Goal: Transaction & Acquisition: Purchase product/service

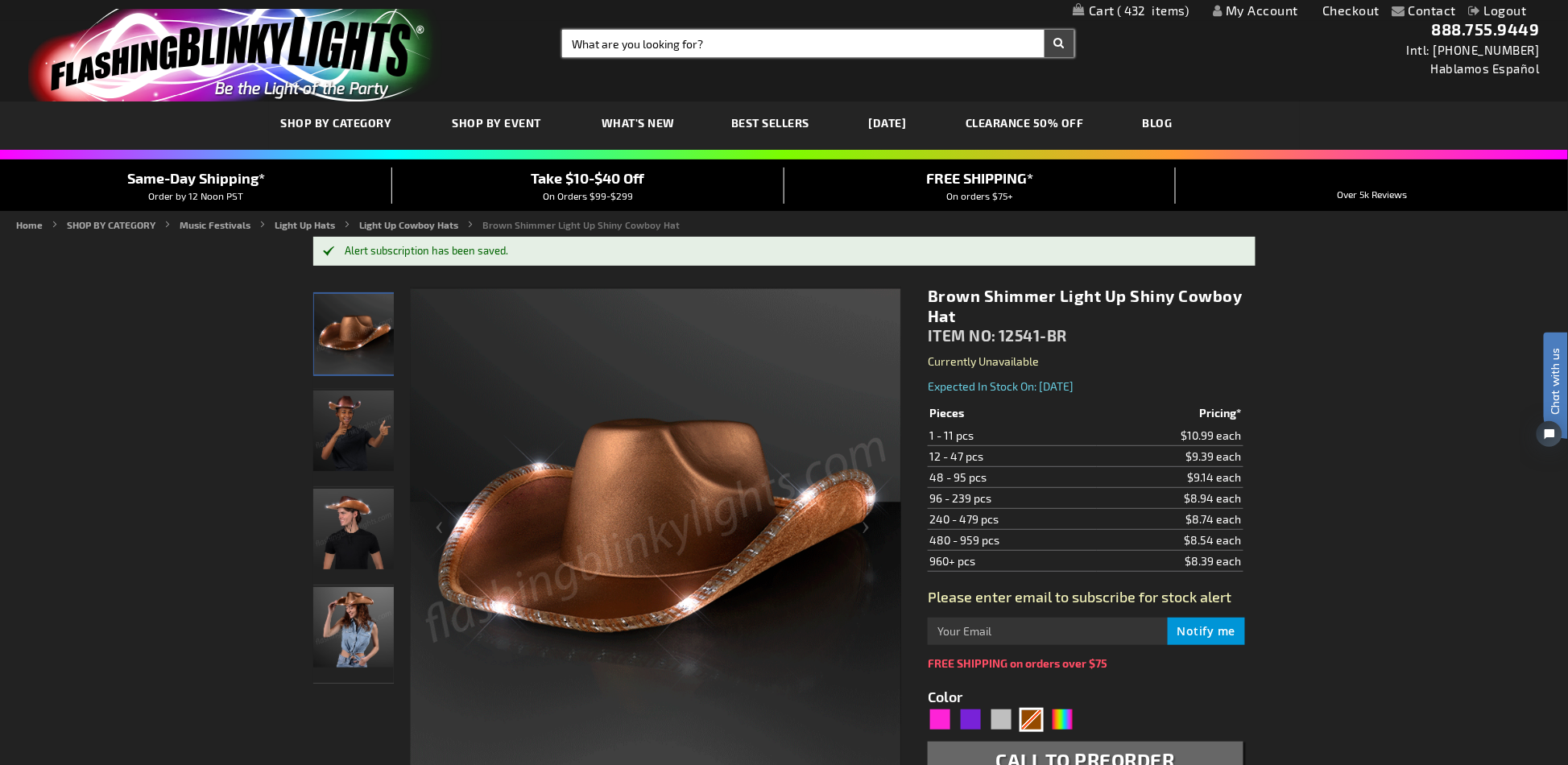
click at [752, 45] on input "Search" at bounding box center [817, 44] width 511 height 27
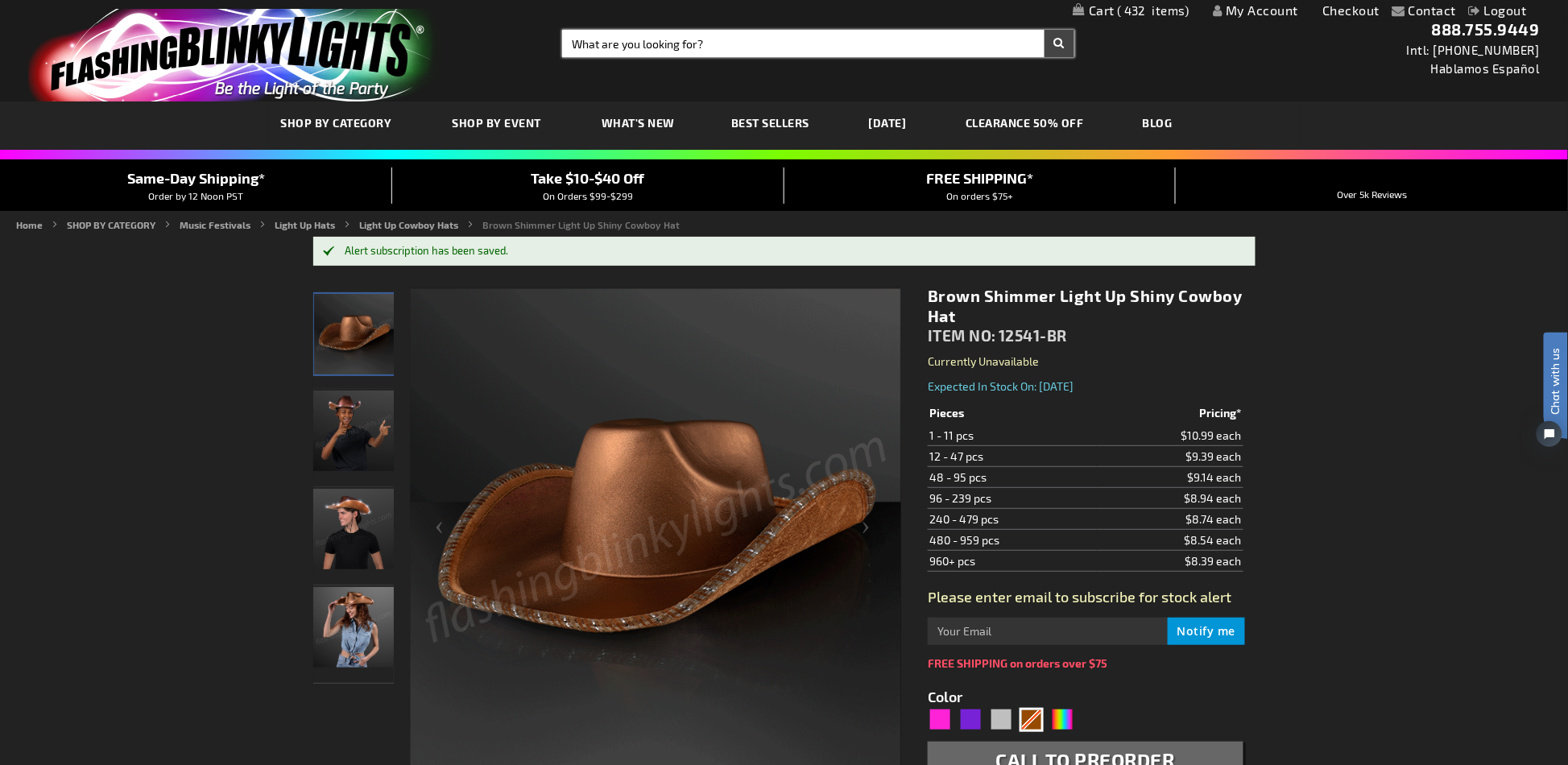
paste input "10627-AST"
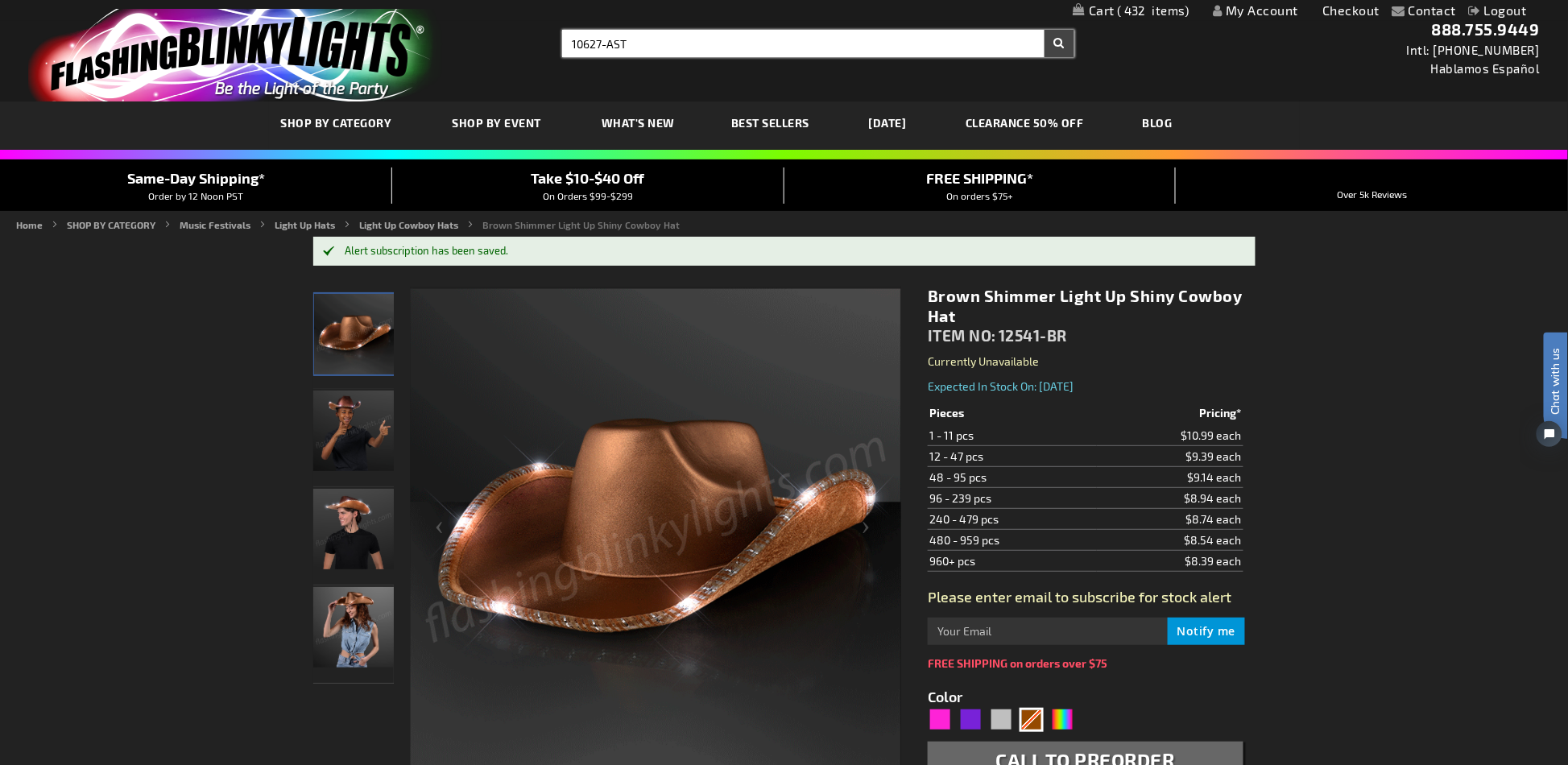
type input "10627-AST"
click at [1045, 30] on button "Search" at bounding box center [1060, 44] width 30 height 27
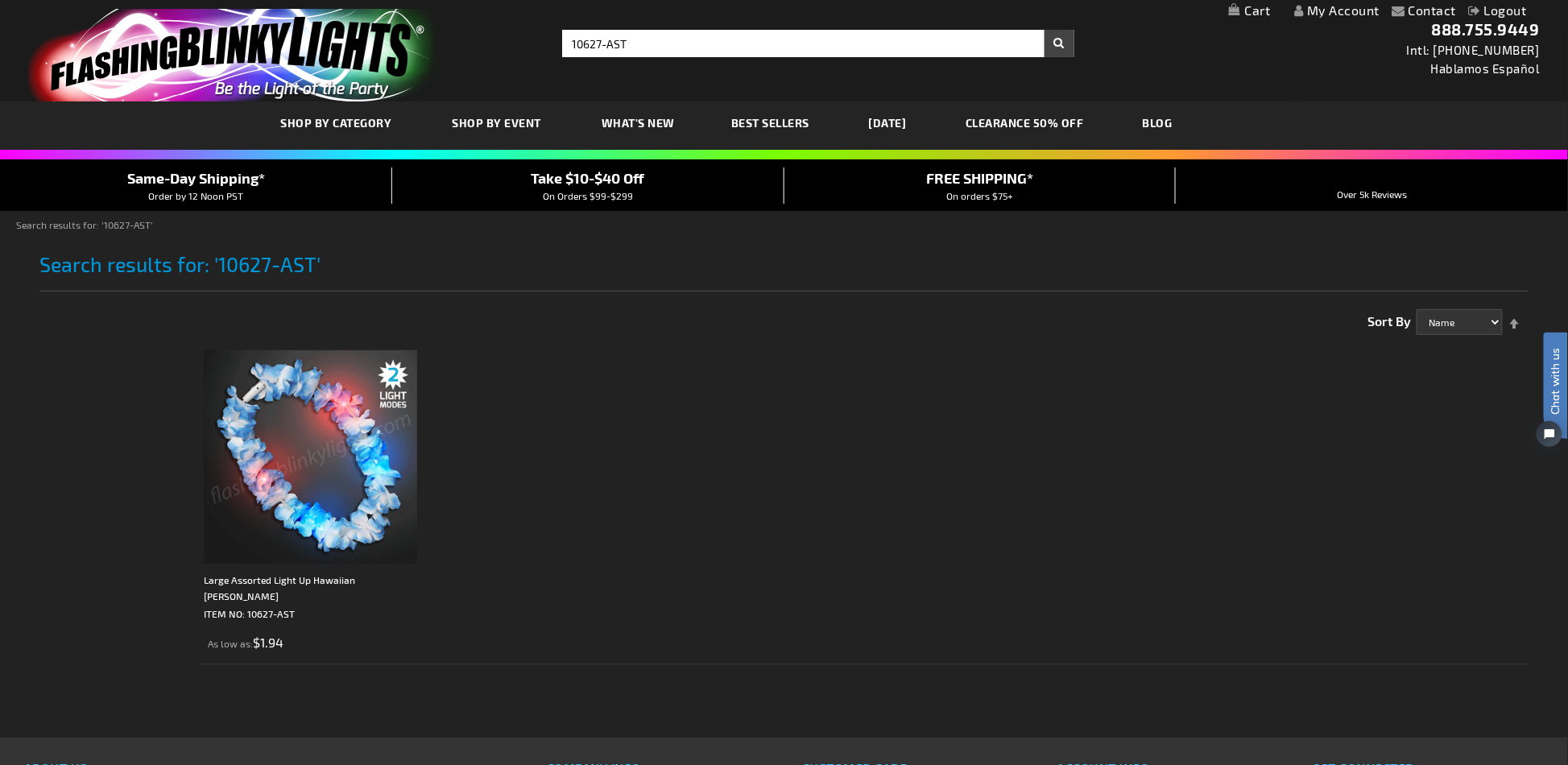
click at [360, 480] on img at bounding box center [310, 456] width 213 height 213
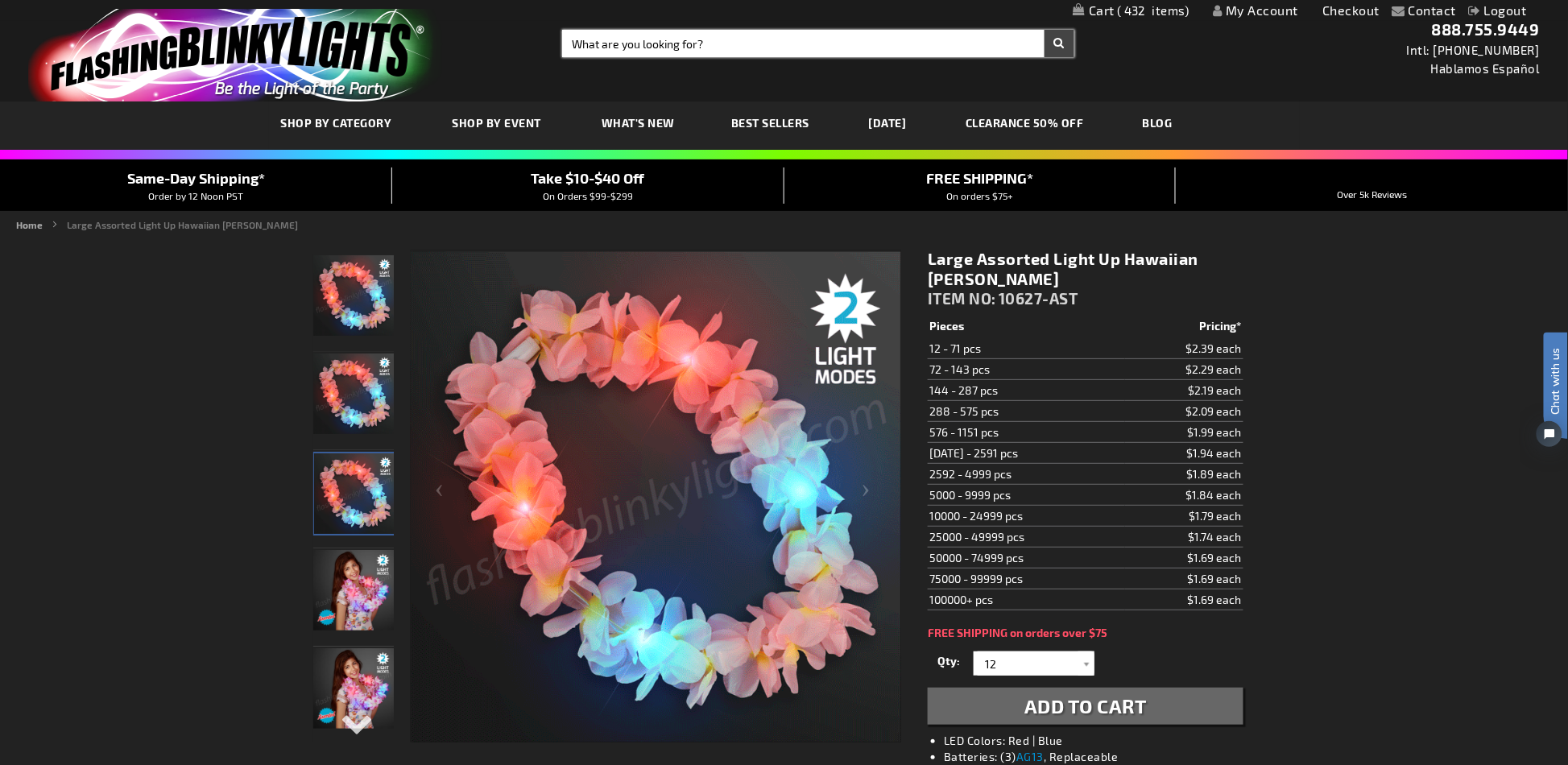
click at [716, 51] on input "Search" at bounding box center [817, 44] width 511 height 27
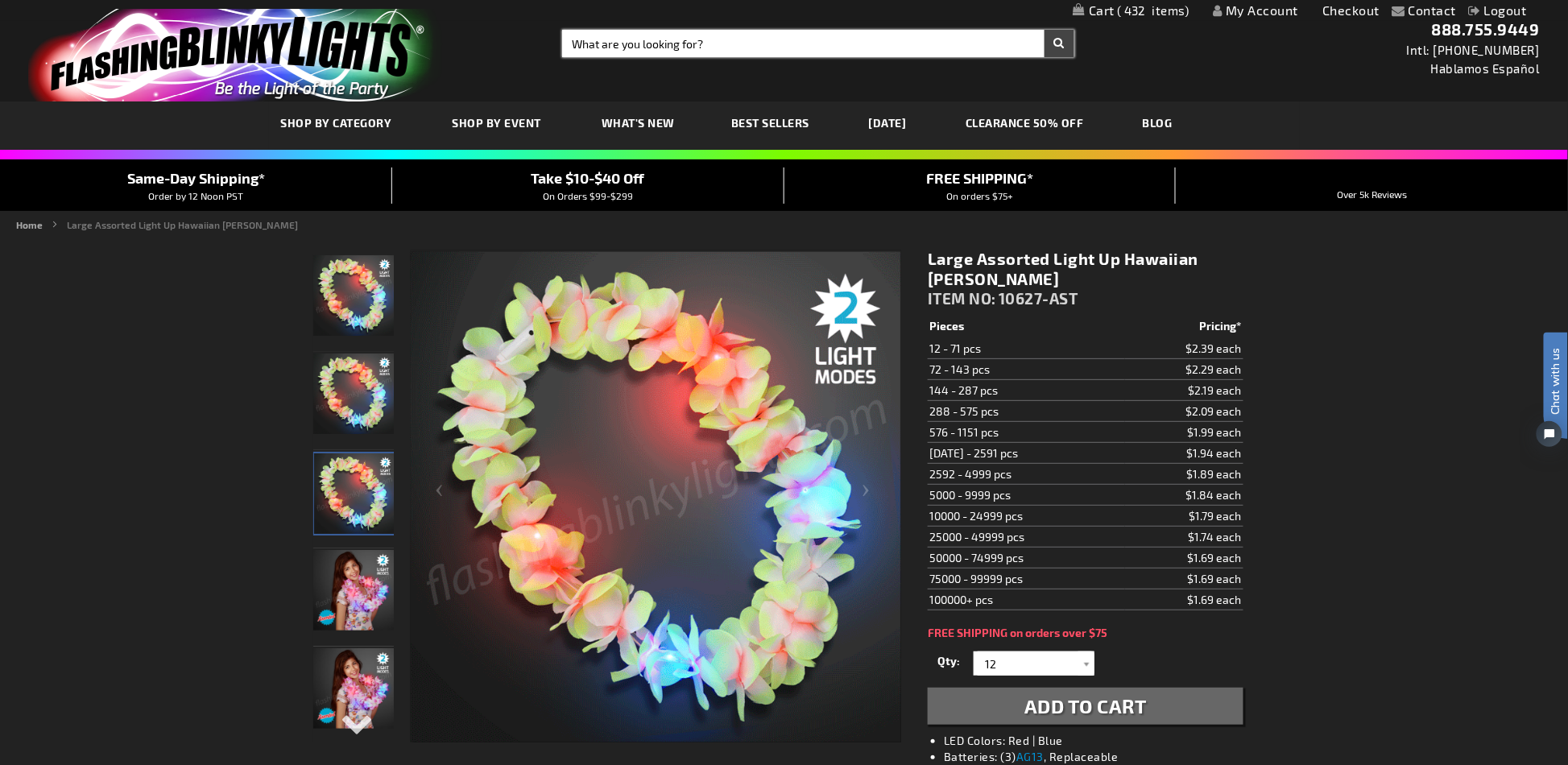
paste input "11249"
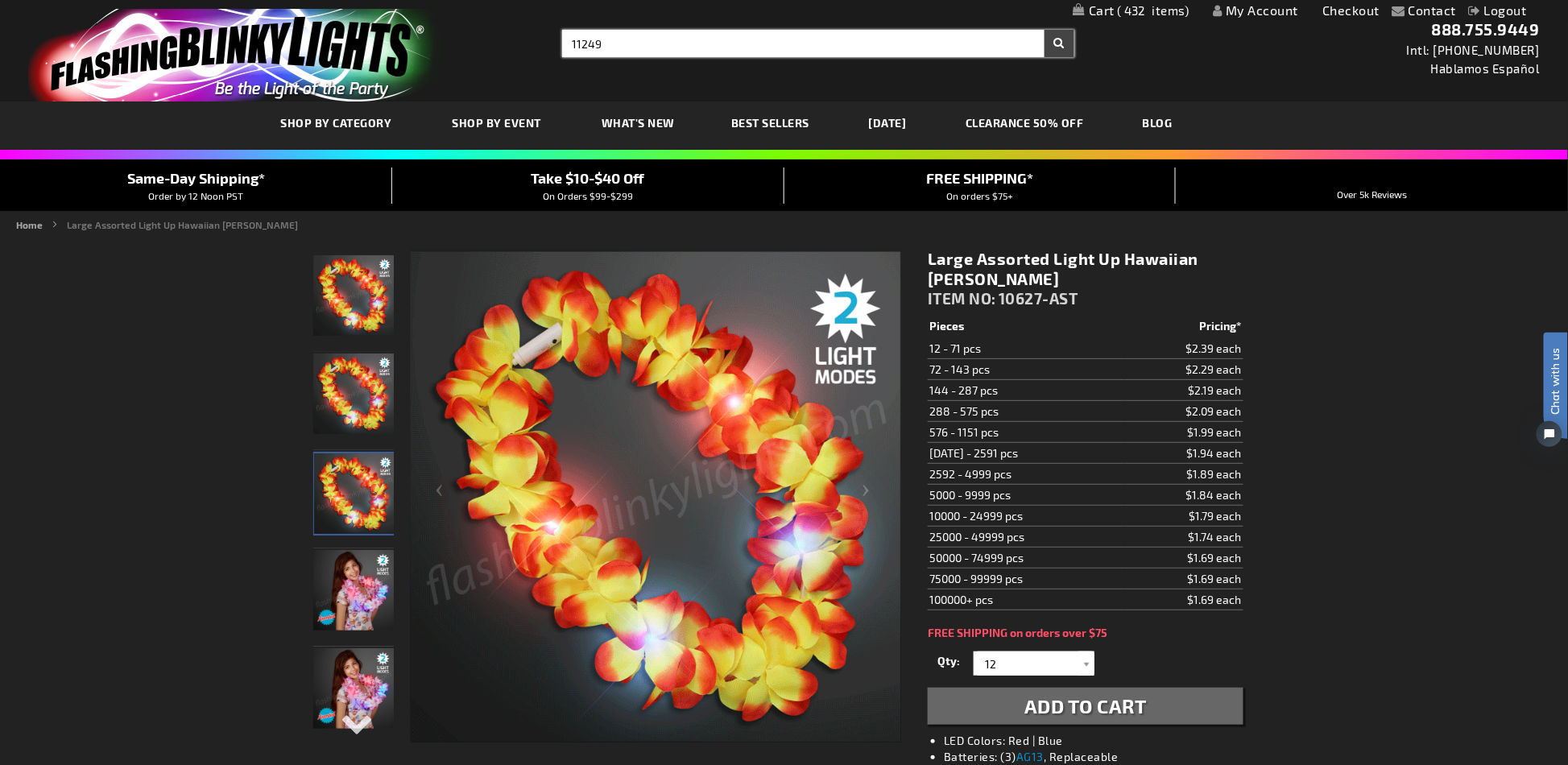
type input "11249"
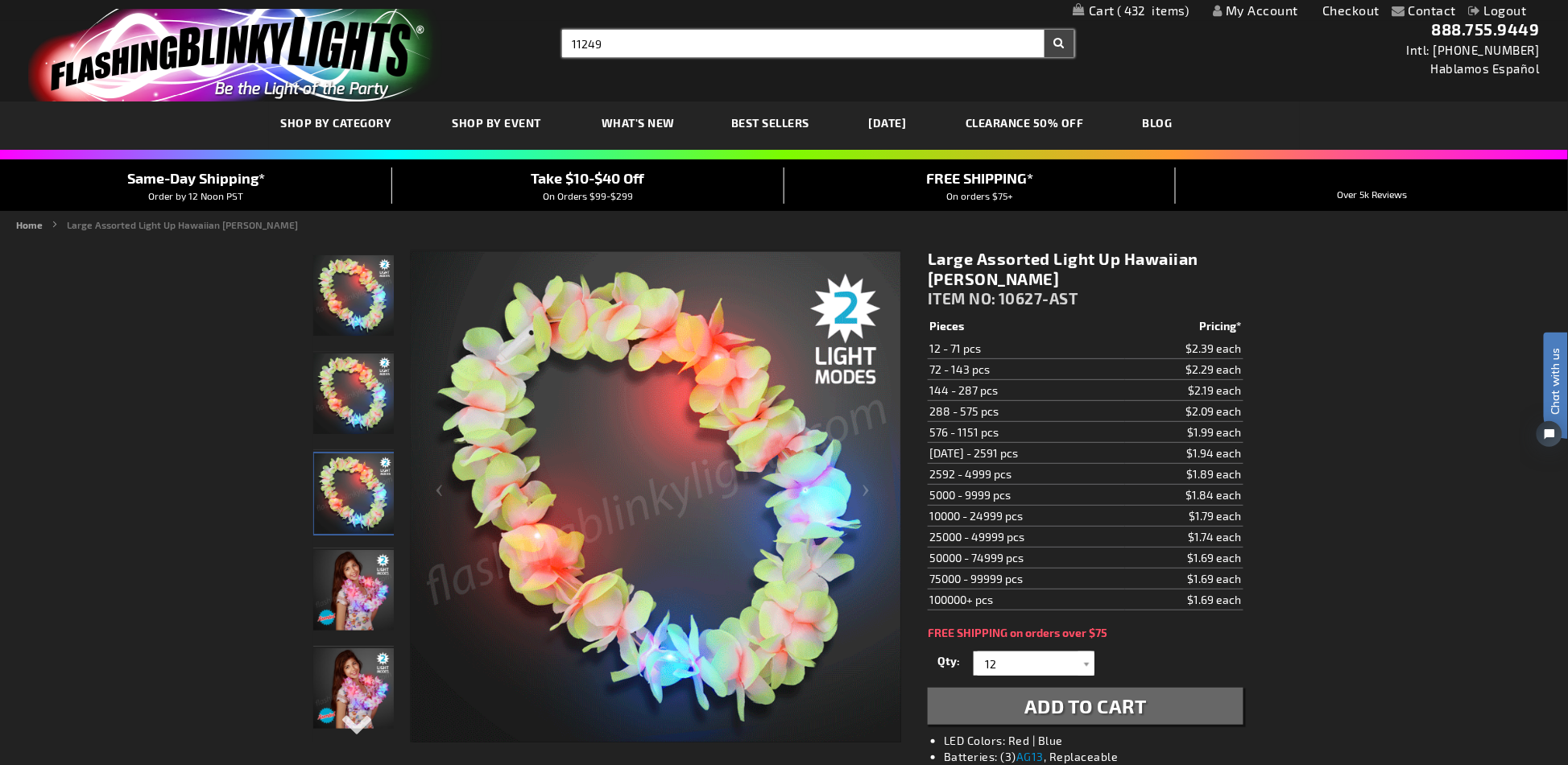
click at [1045, 30] on button "Search" at bounding box center [1060, 44] width 30 height 27
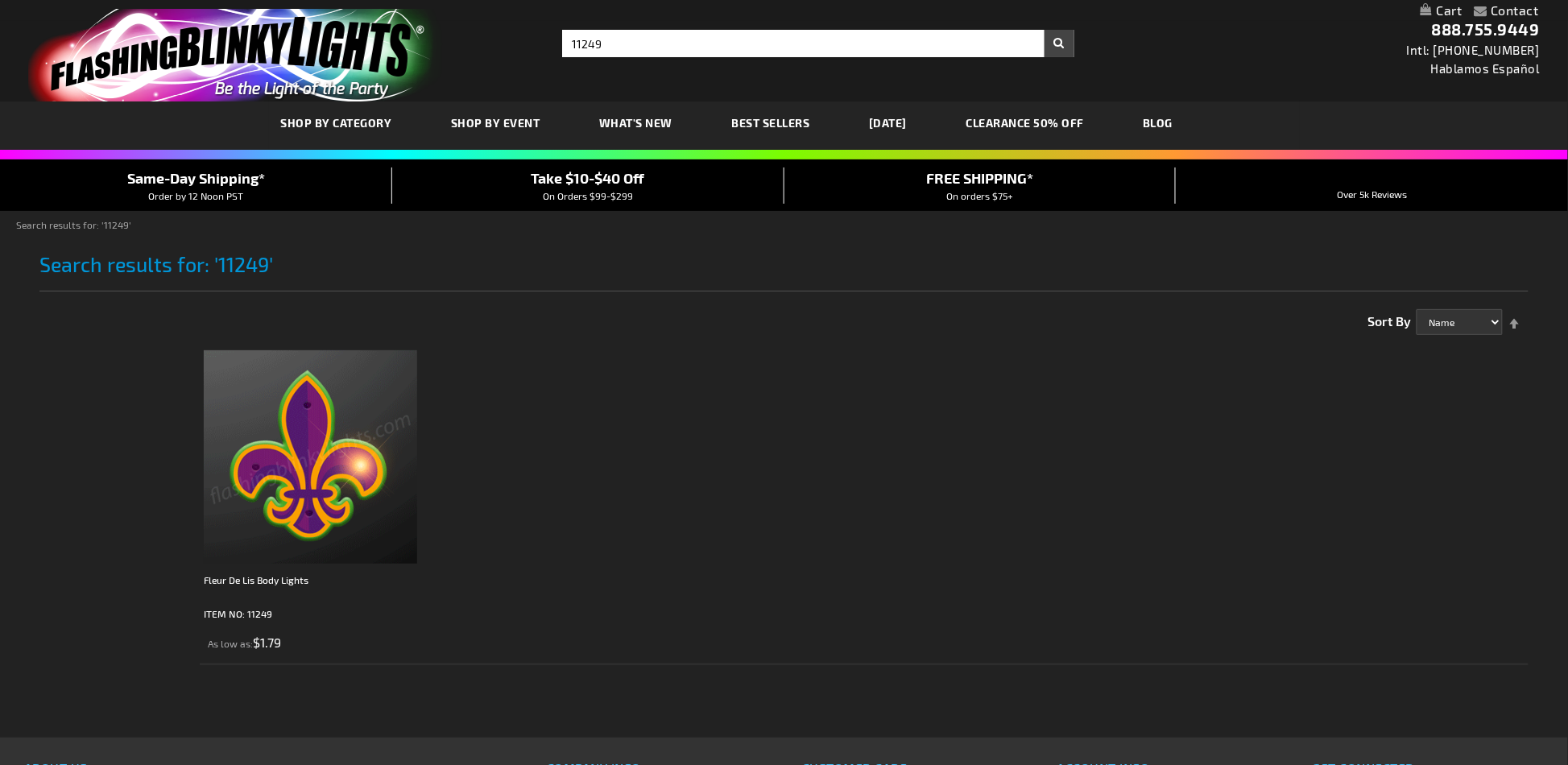
click at [303, 445] on img at bounding box center [310, 456] width 213 height 213
